Goal: Task Accomplishment & Management: Manage account settings

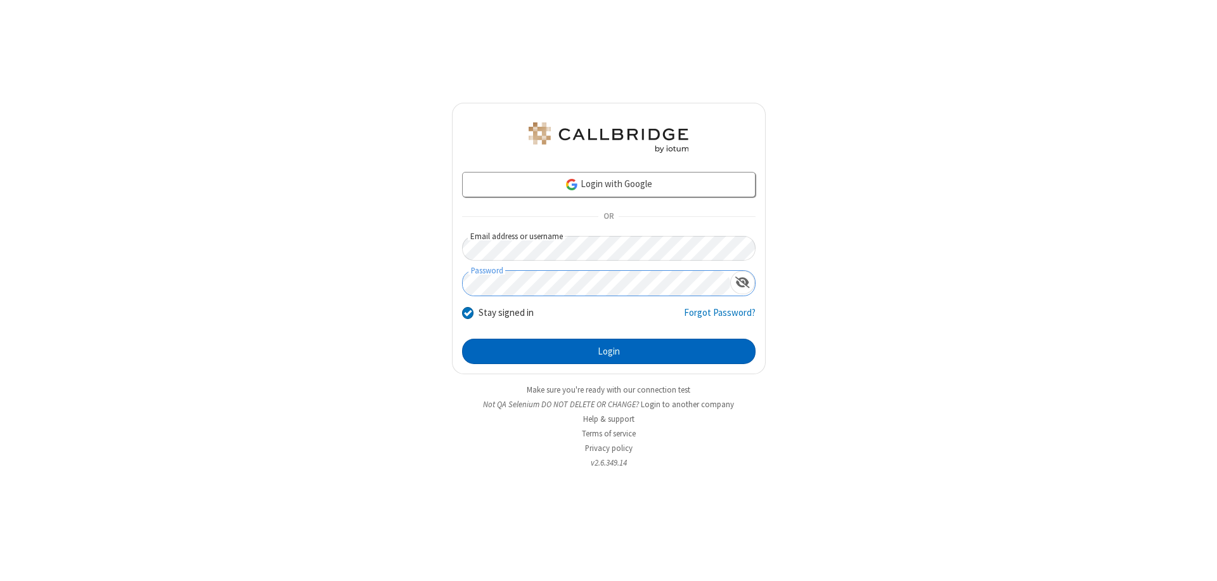
click at [609, 351] on button "Login" at bounding box center [609, 351] width 294 height 25
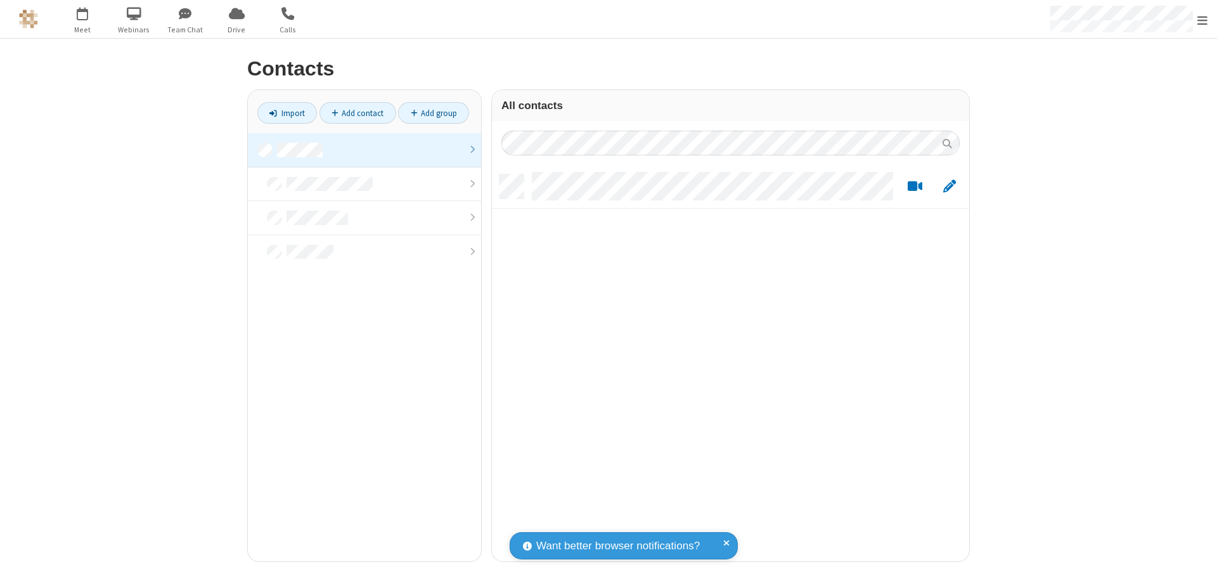
scroll to position [387, 468]
click at [365, 150] on link at bounding box center [364, 150] width 233 height 34
click at [358, 113] on link "Add contact" at bounding box center [358, 113] width 77 height 22
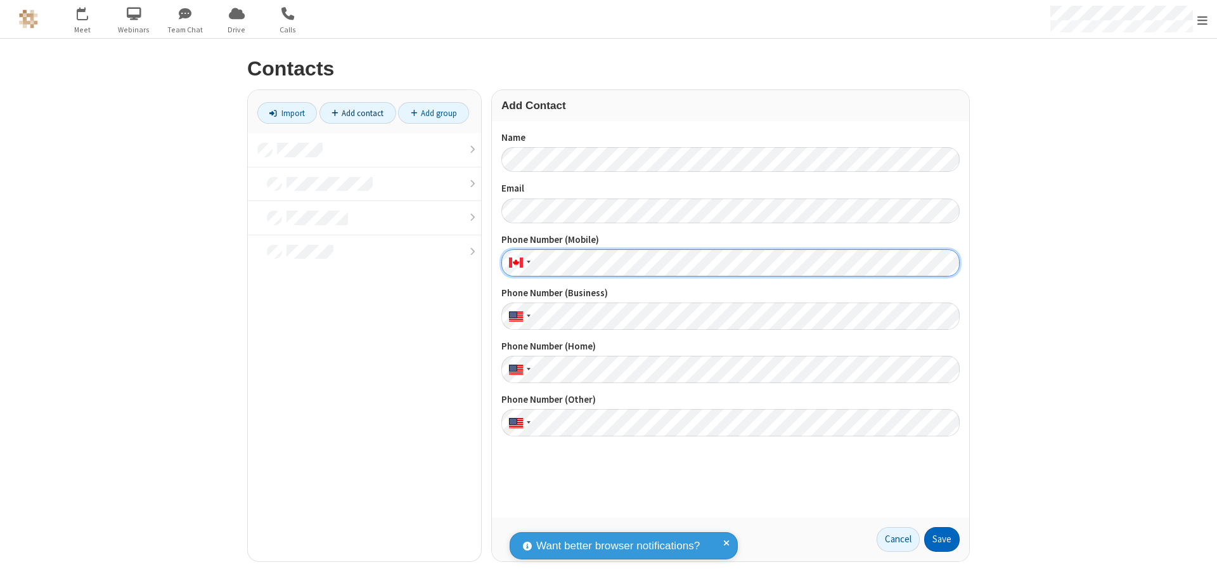
click at [942, 539] on button "Save" at bounding box center [942, 539] width 36 height 25
